Goal: Task Accomplishment & Management: Manage account settings

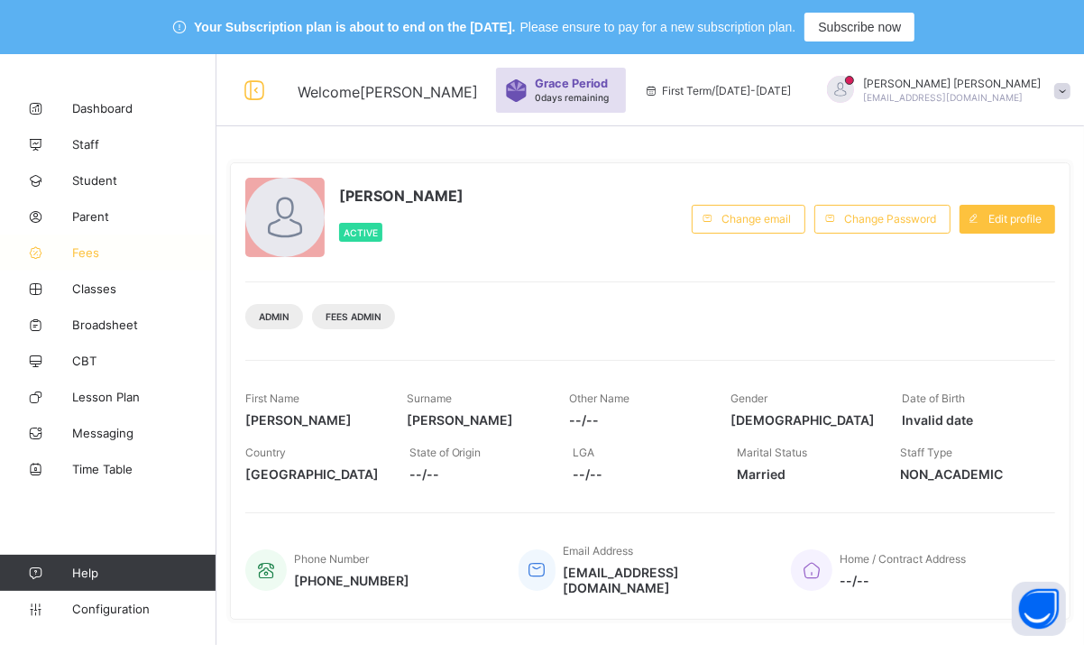
click at [67, 255] on icon at bounding box center [36, 253] width 72 height 14
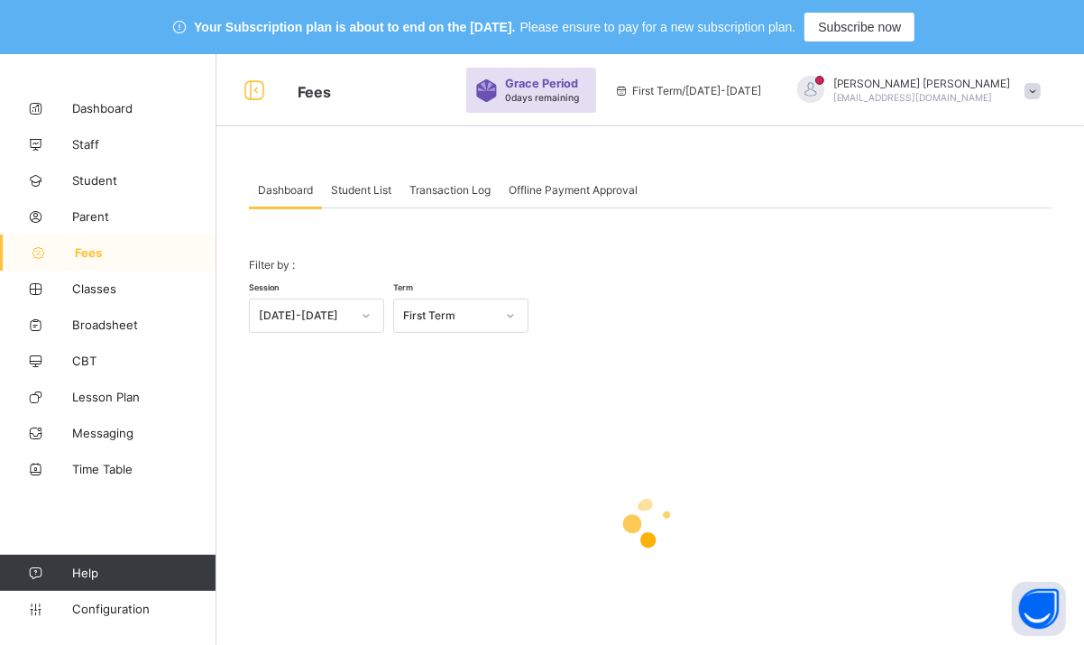
click at [360, 197] on div "Student List" at bounding box center [361, 189] width 78 height 36
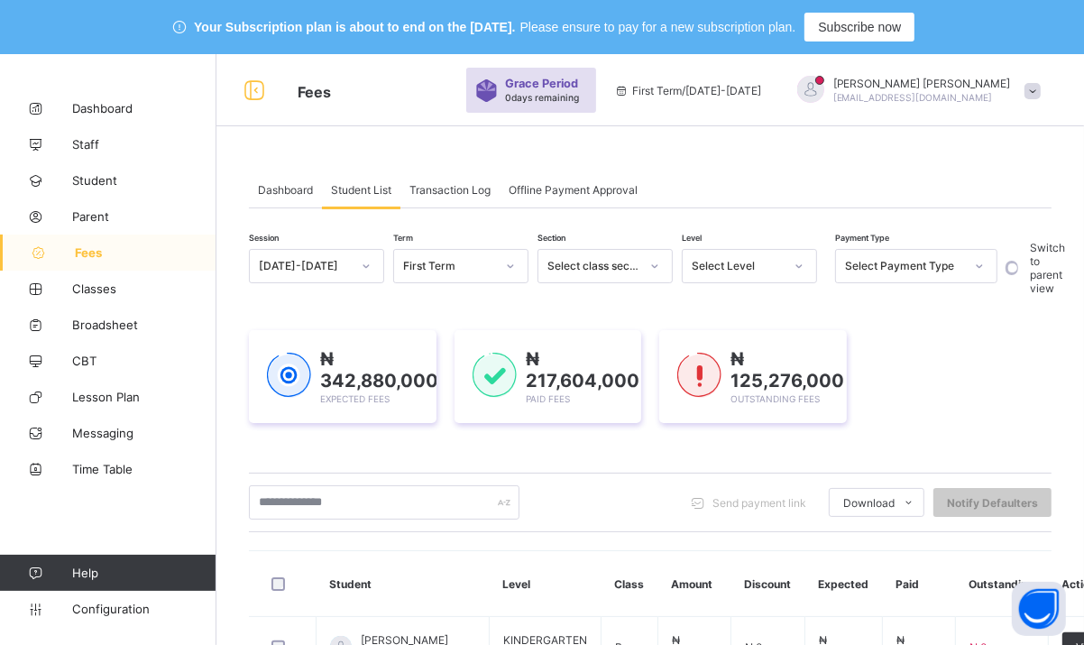
click at [759, 269] on div "Select Level" at bounding box center [738, 267] width 92 height 14
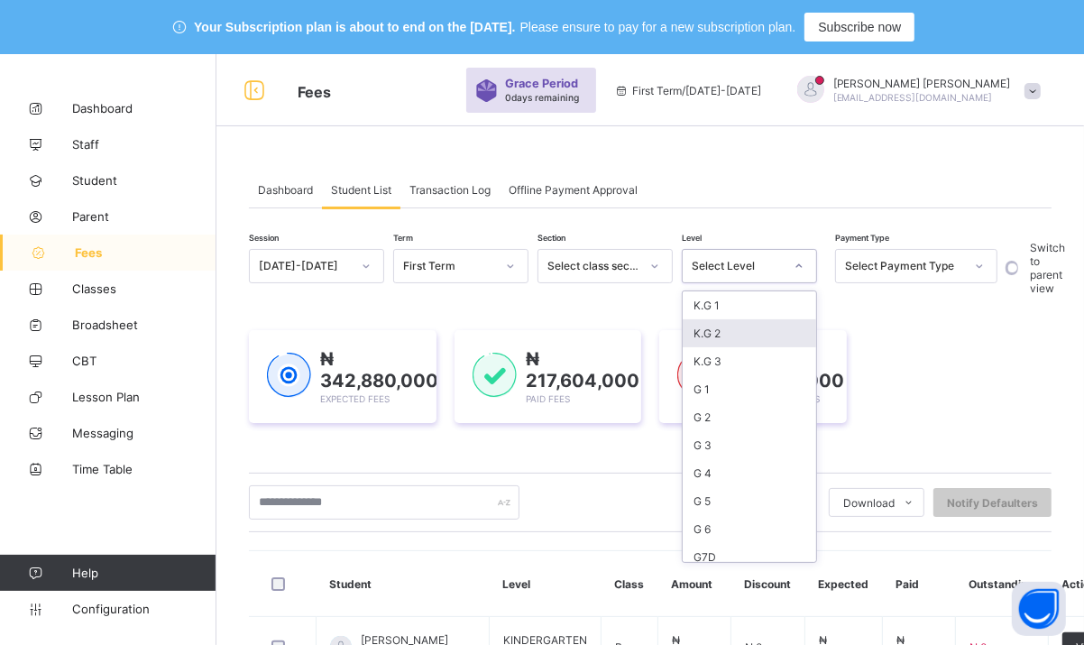
click at [728, 336] on div "K.G 2" at bounding box center [749, 333] width 133 height 28
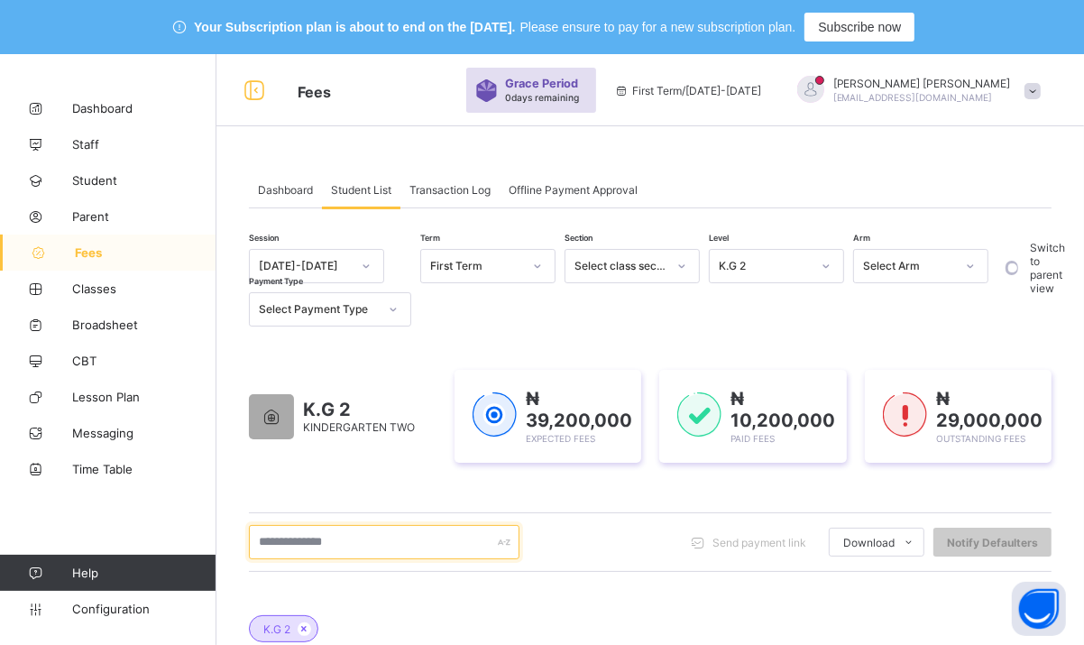
click at [381, 547] on input "text" at bounding box center [384, 542] width 271 height 34
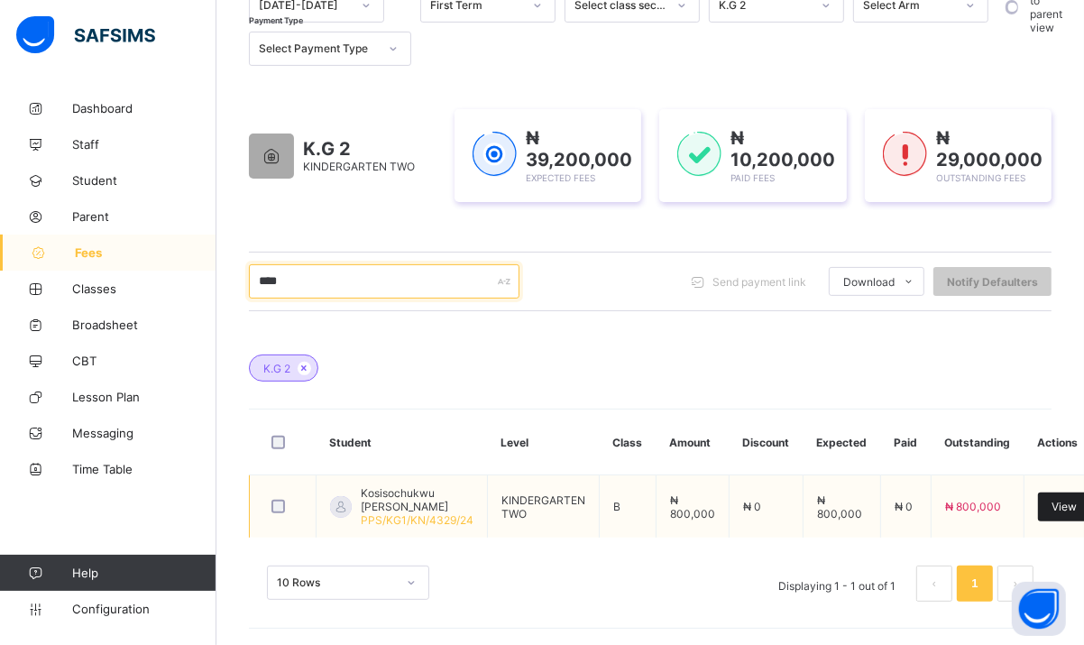
type input "****"
click at [1053, 502] on span "View" at bounding box center [1064, 507] width 25 height 14
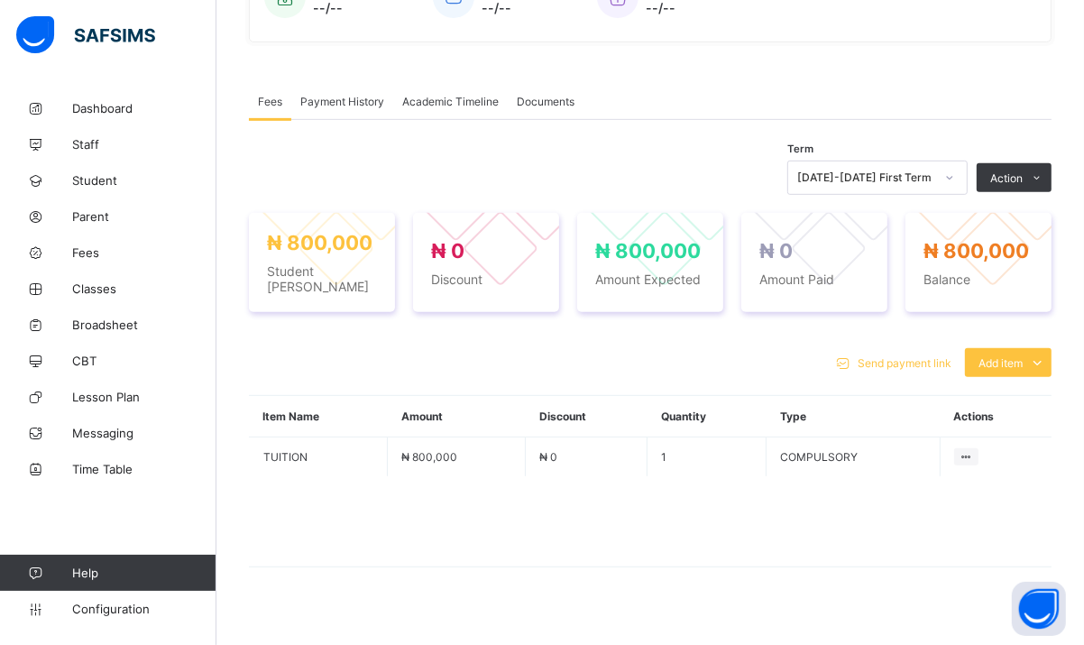
scroll to position [553, 0]
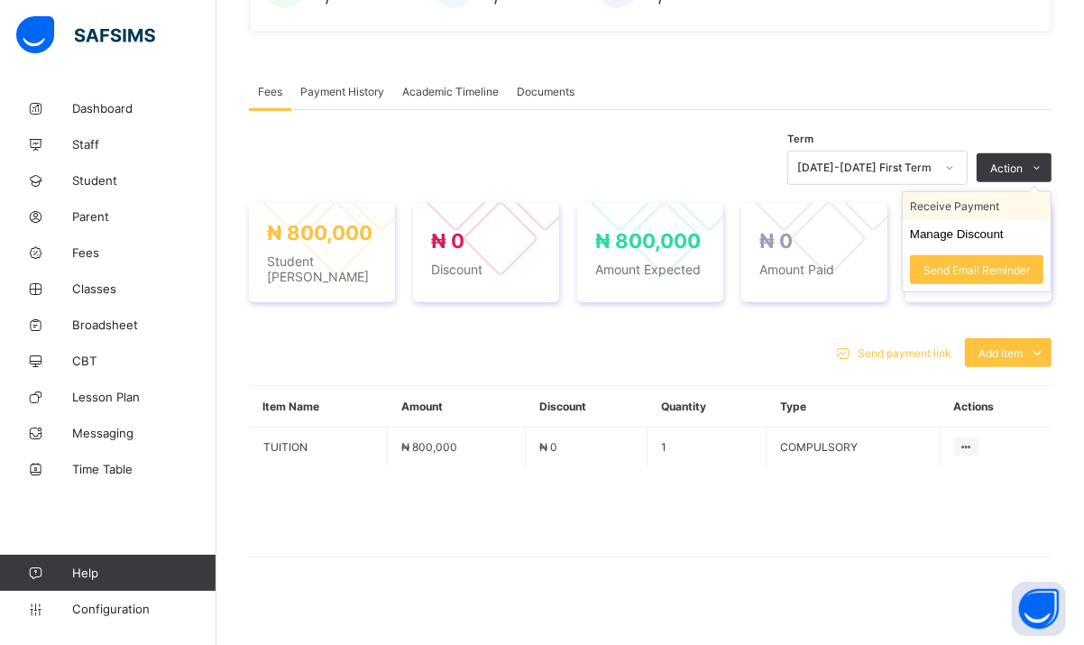
click at [1004, 202] on li "Receive Payment" at bounding box center [977, 206] width 148 height 28
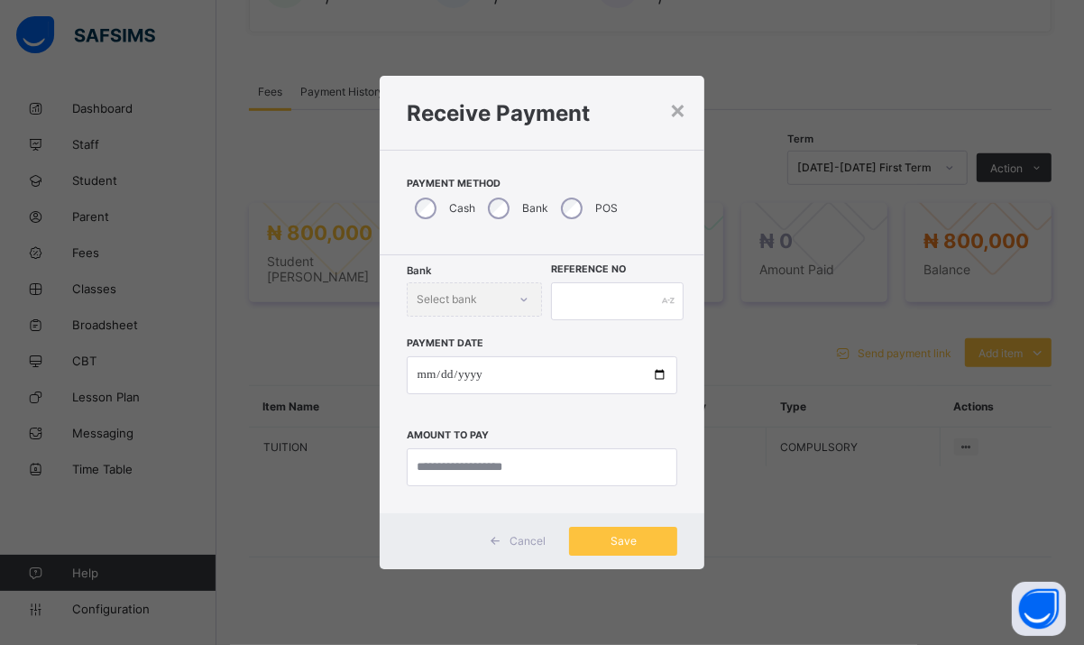
click at [1035, 55] on div "× Receive Payment Payment Method Cash Bank POS Bank Select bank Reference No Pa…" at bounding box center [542, 322] width 1084 height 645
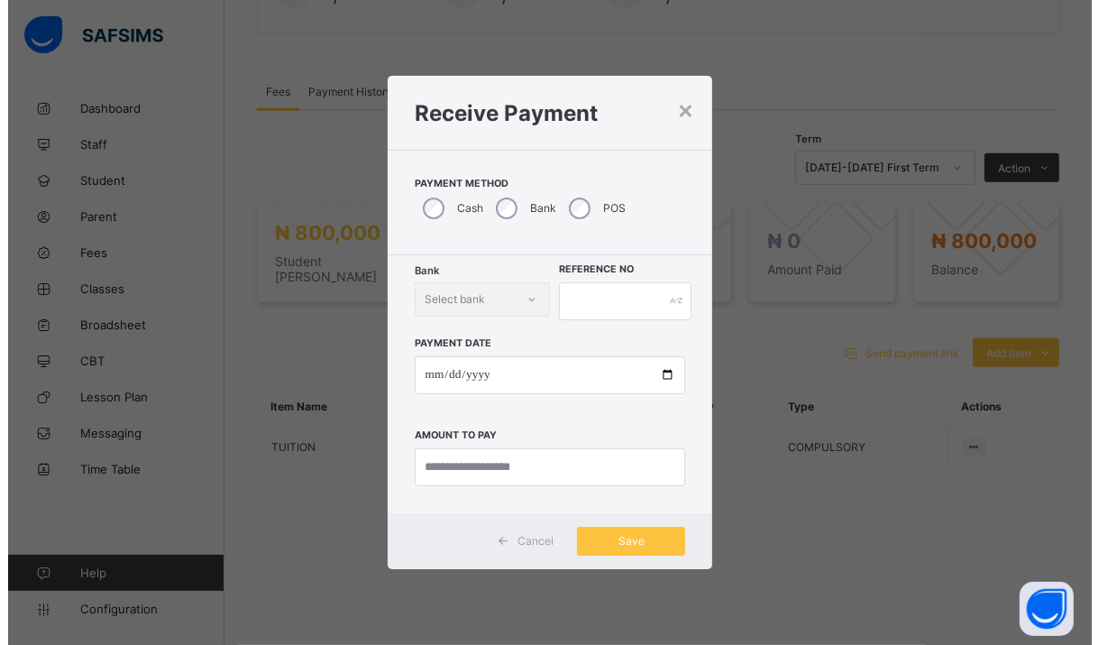
scroll to position [0, 0]
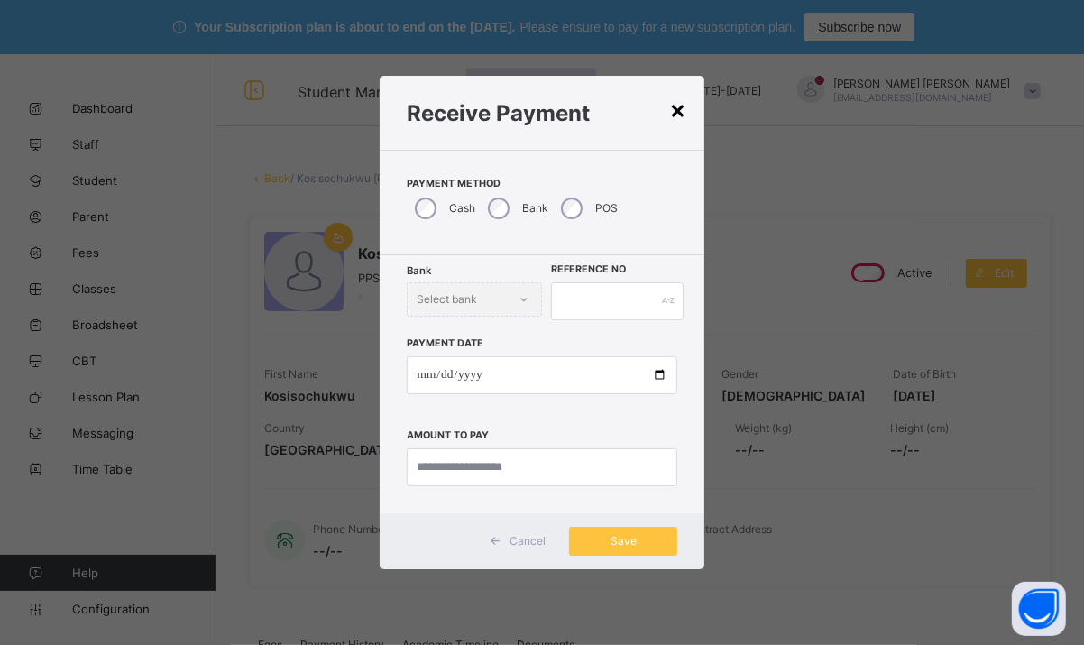
click at [683, 116] on div "×" at bounding box center [677, 109] width 17 height 31
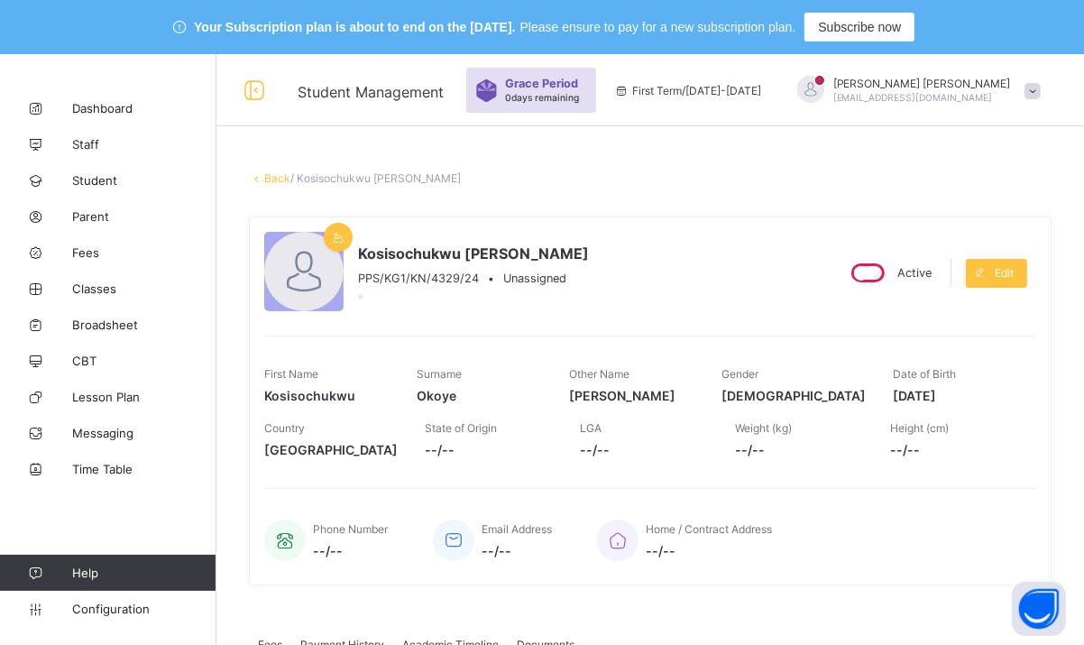
drag, startPoint x: 1099, startPoint y: 8, endPoint x: 658, endPoint y: 178, distance: 472.5
click at [658, 178] on div "Back / Kosisochukwu [PERSON_NAME]" at bounding box center [650, 178] width 803 height 14
click at [1041, 84] on span at bounding box center [1033, 91] width 16 height 16
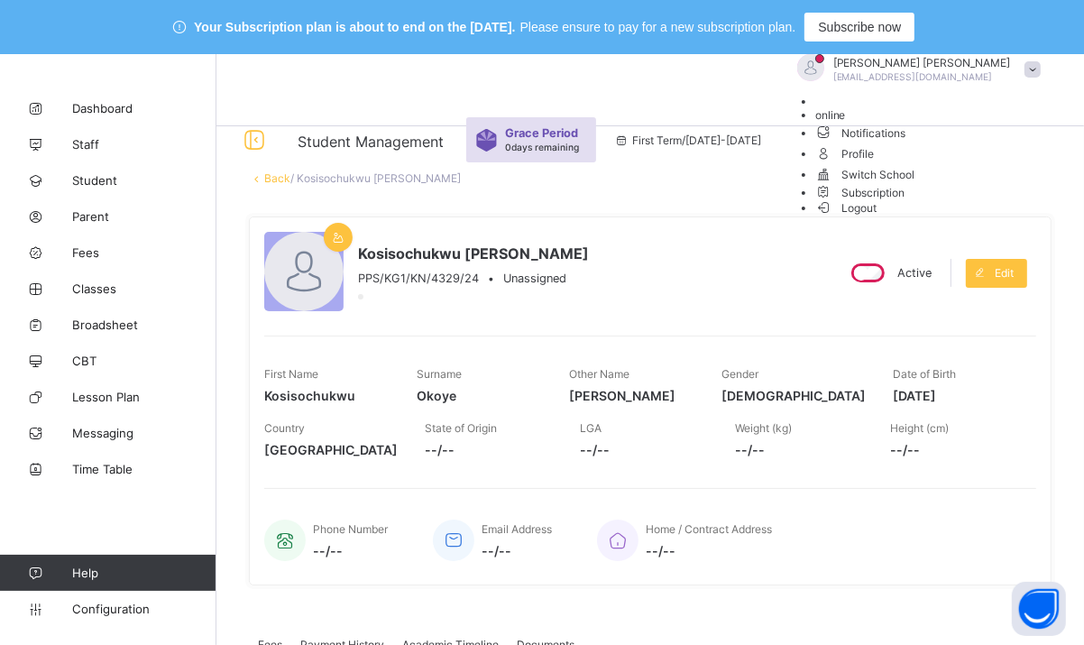
click at [878, 217] on span "Logout" at bounding box center [846, 207] width 62 height 19
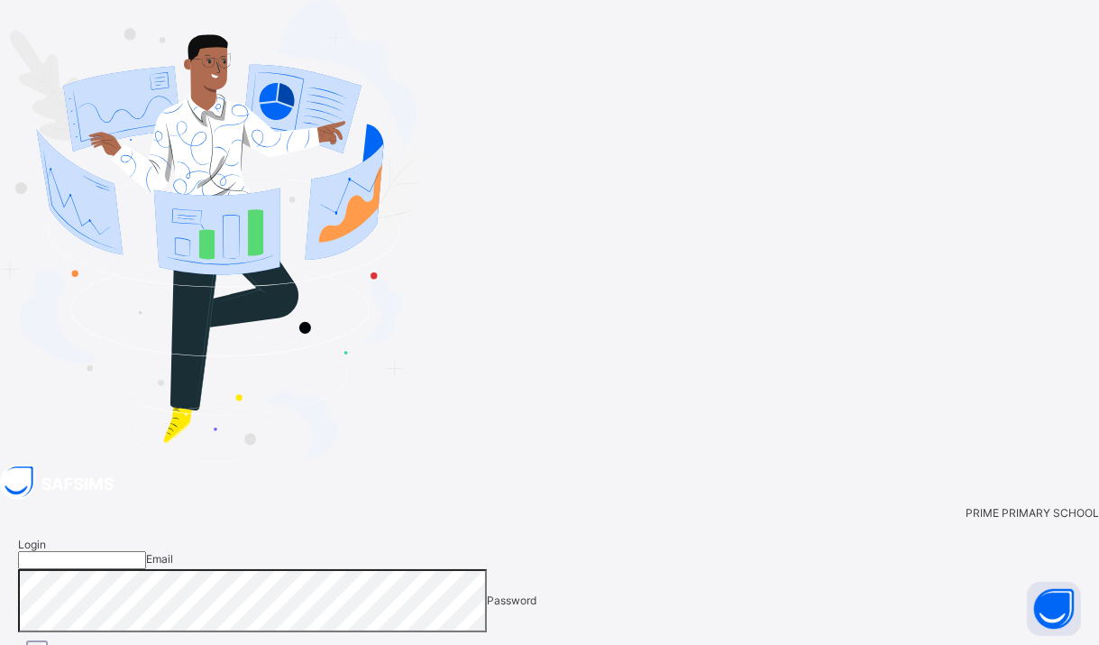
type input "**********"
